Goal: Check status

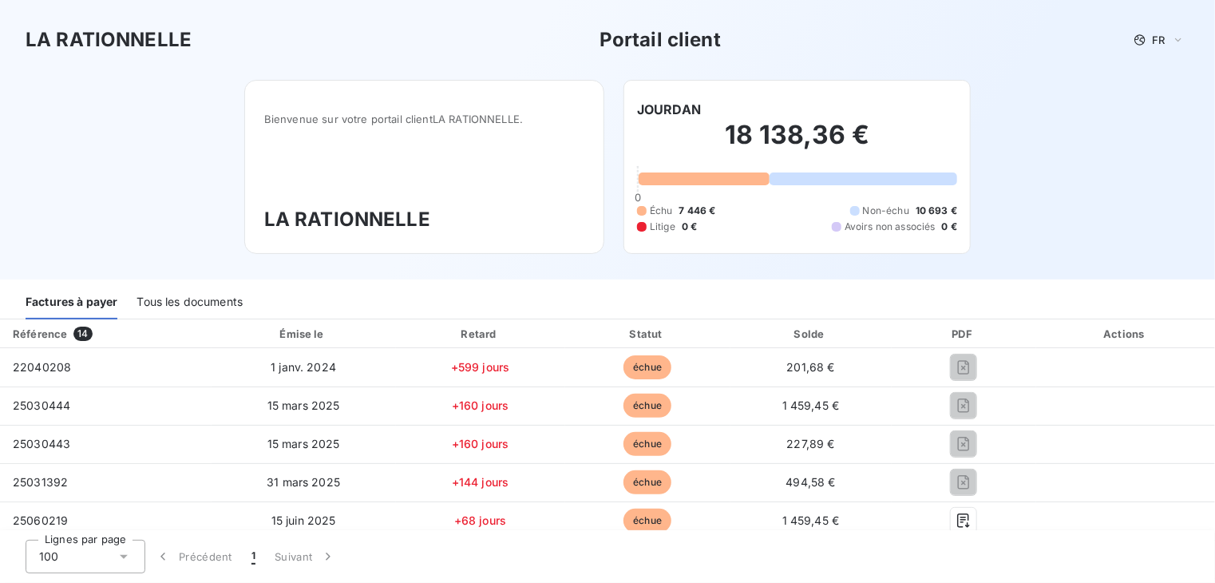
click at [80, 333] on span "14" at bounding box center [82, 334] width 18 height 14
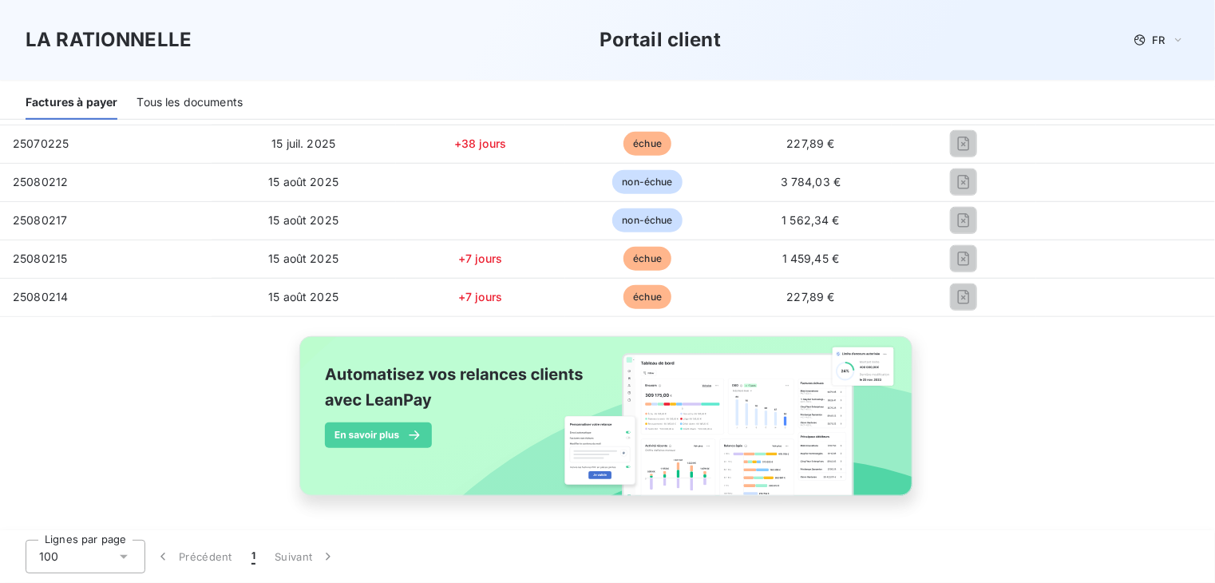
scroll to position [10, 0]
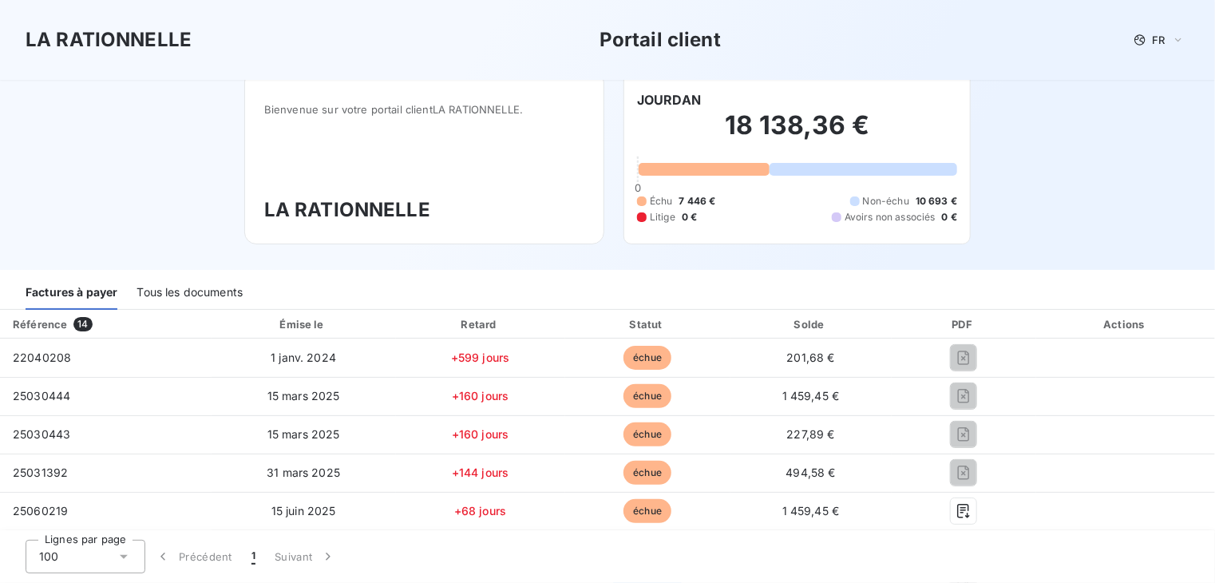
click at [185, 295] on div "Tous les documents" at bounding box center [190, 293] width 106 height 34
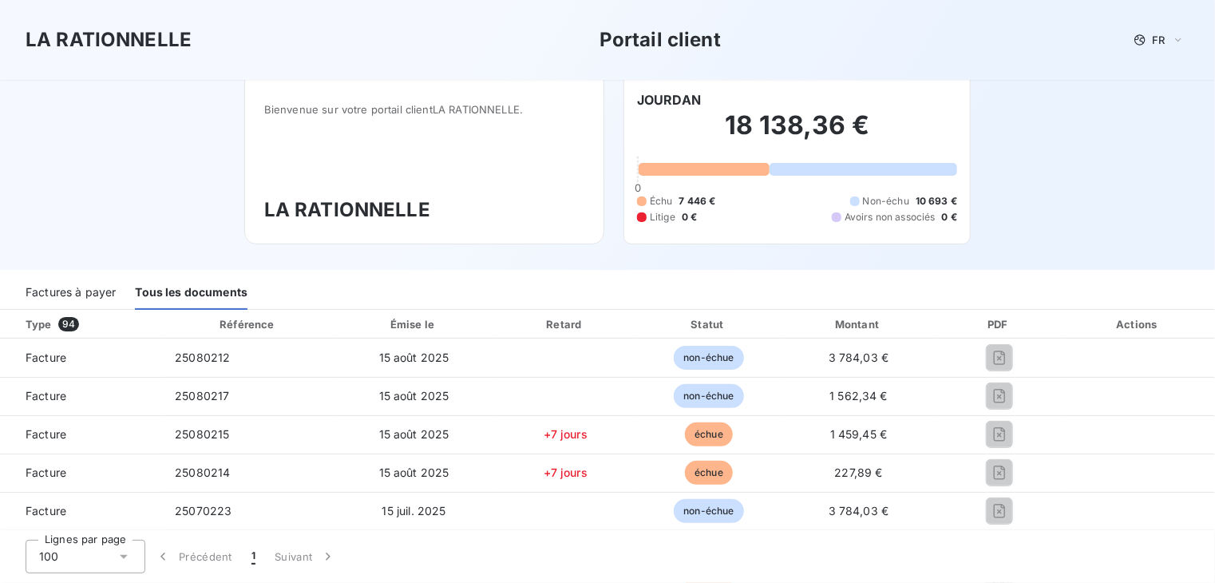
click at [64, 292] on div "Factures à payer" at bounding box center [71, 293] width 90 height 34
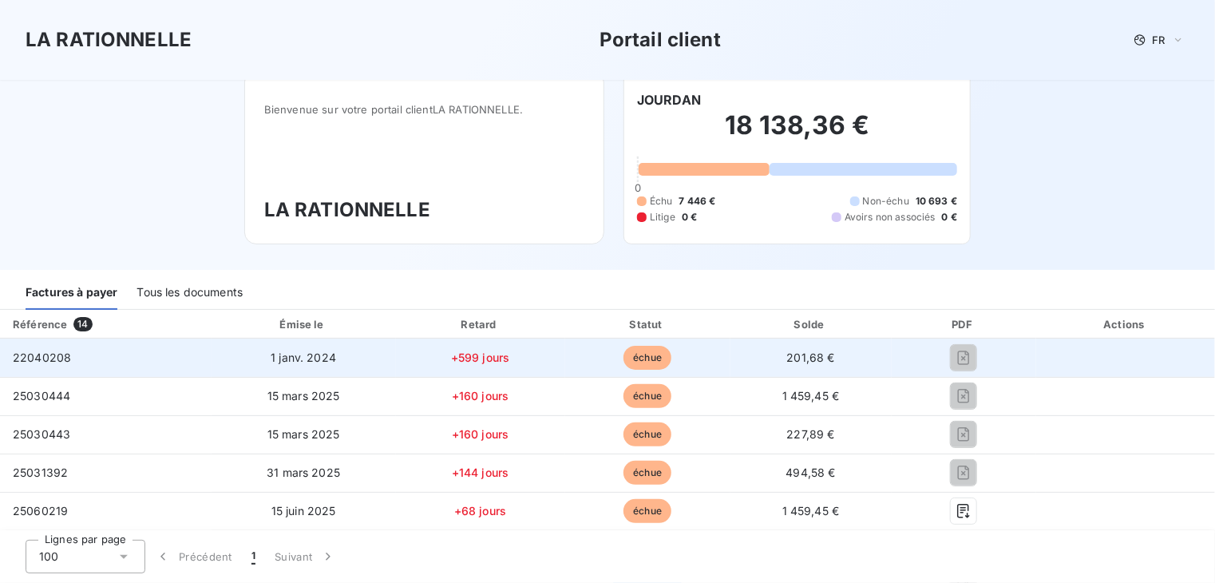
click at [632, 354] on span "échue" at bounding box center [647, 358] width 48 height 24
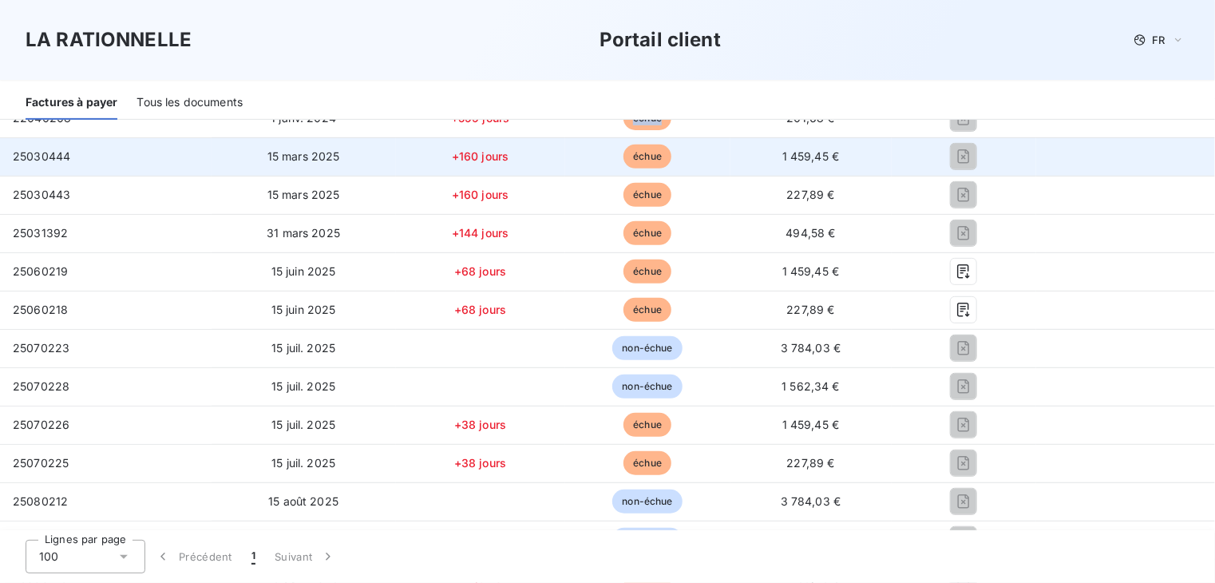
scroll to position [169, 0]
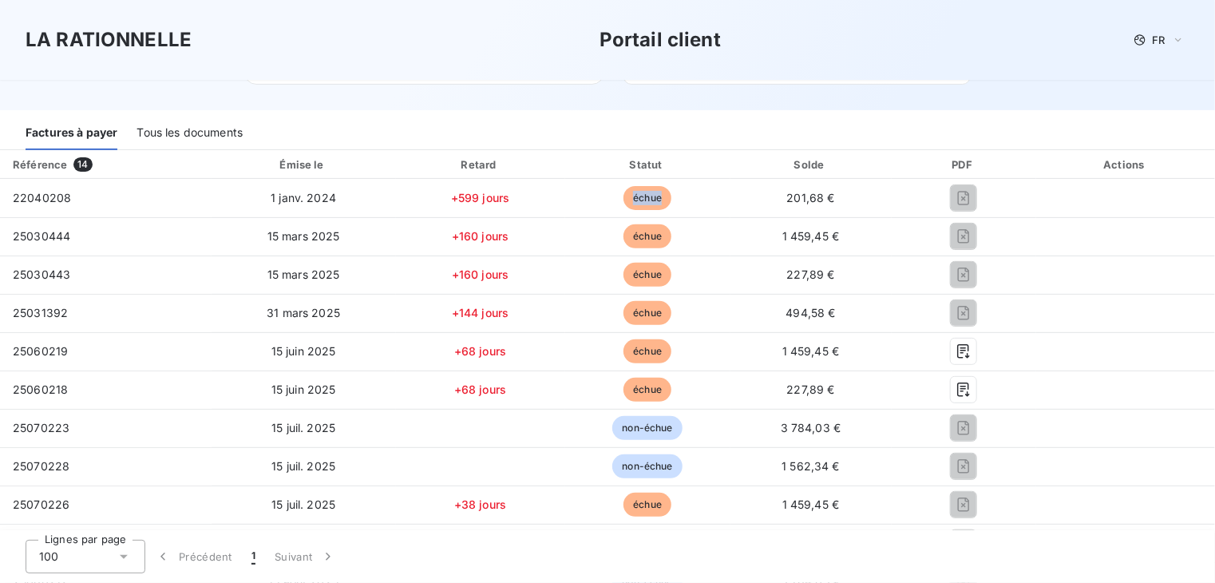
click at [208, 124] on div "Tous les documents" at bounding box center [190, 134] width 106 height 34
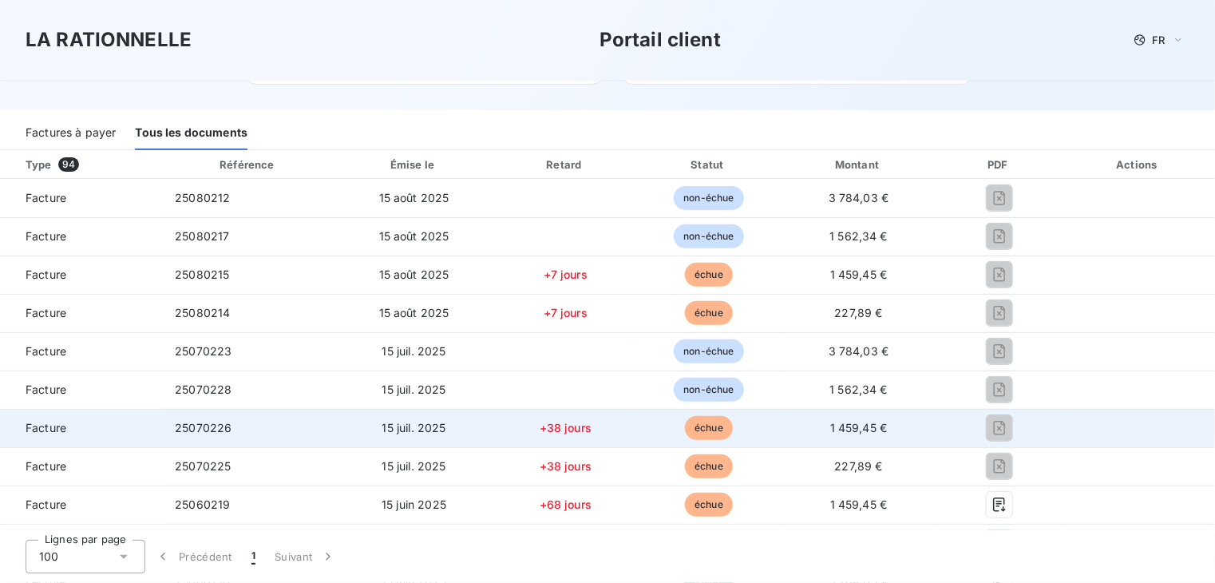
scroll to position [329, 0]
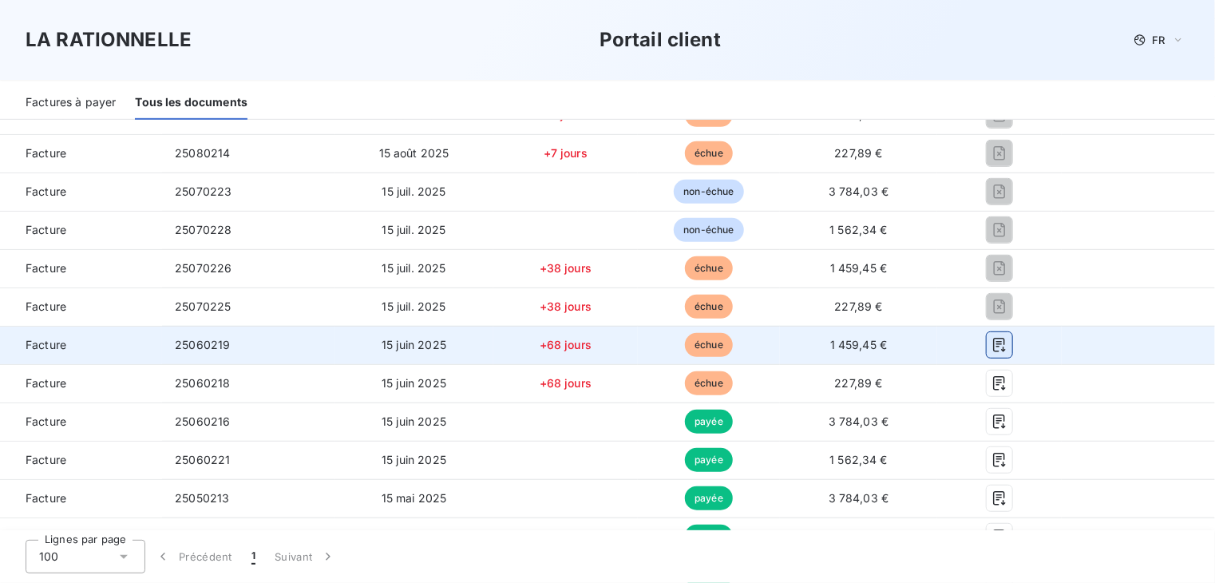
click at [991, 340] on icon "button" at bounding box center [999, 345] width 16 height 16
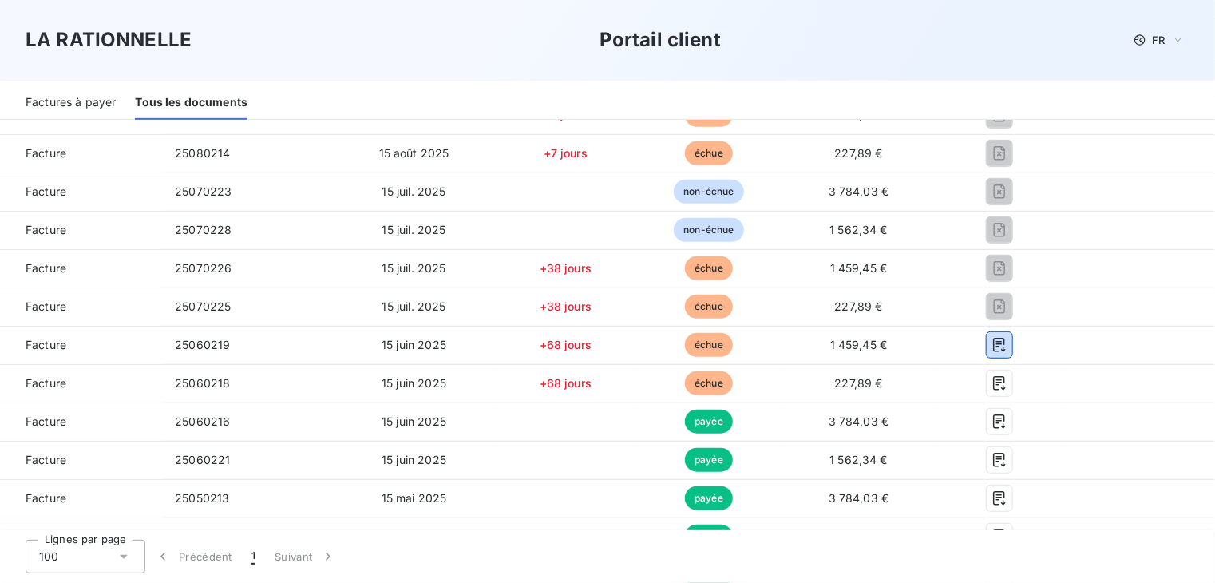
click at [97, 106] on div "Factures à payer" at bounding box center [71, 103] width 90 height 34
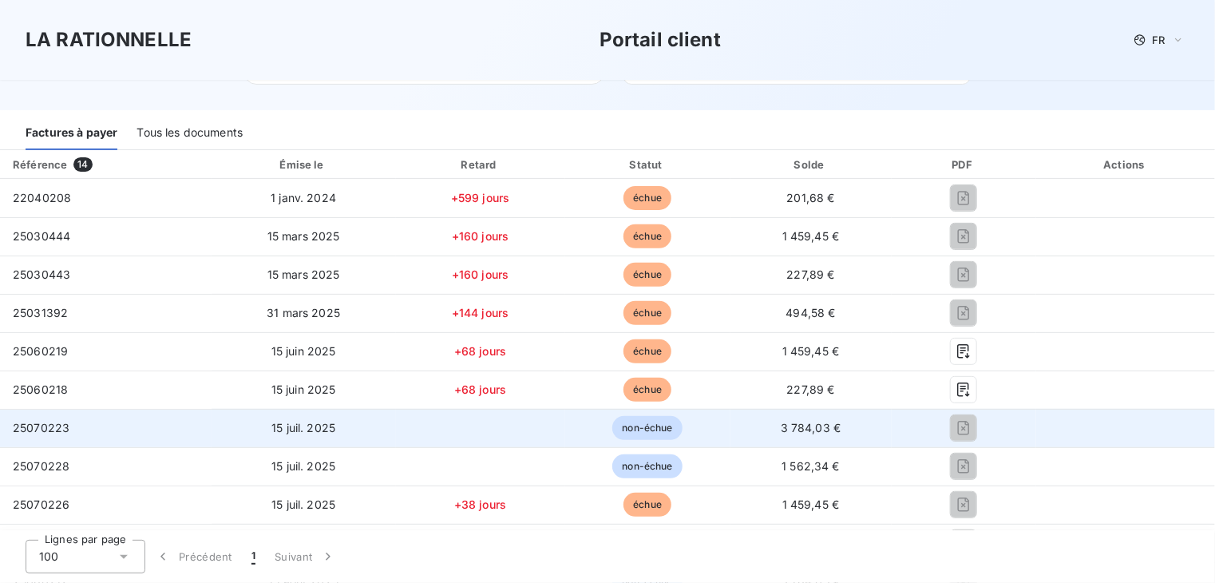
scroll to position [89, 0]
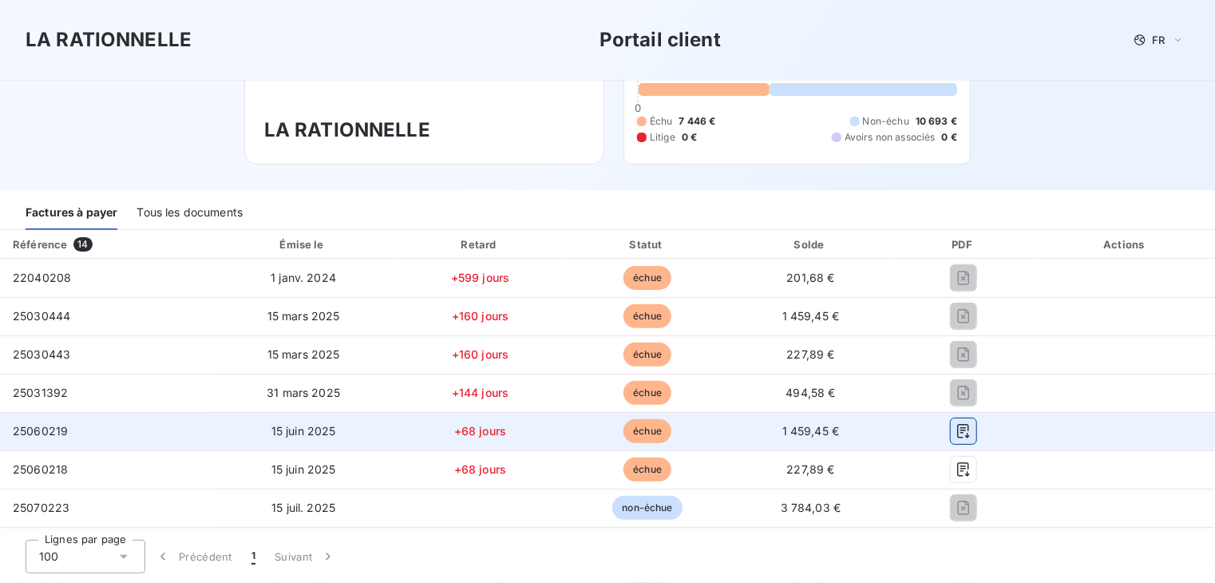
click at [956, 433] on icon "button" at bounding box center [964, 431] width 16 height 16
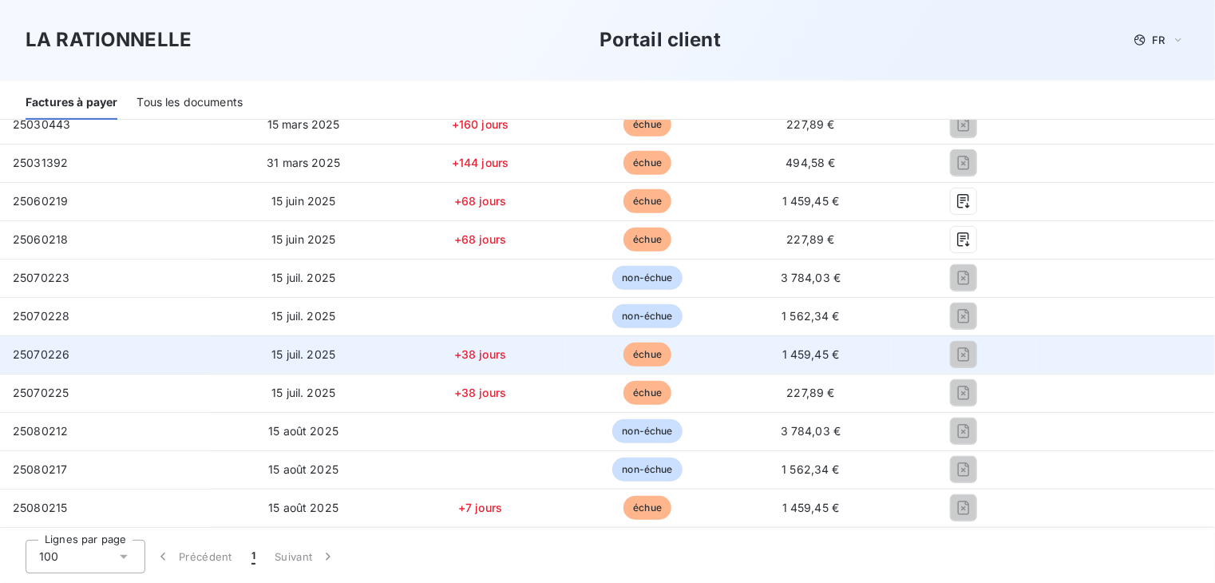
scroll to position [399, 0]
